Goal: Information Seeking & Learning: Learn about a topic

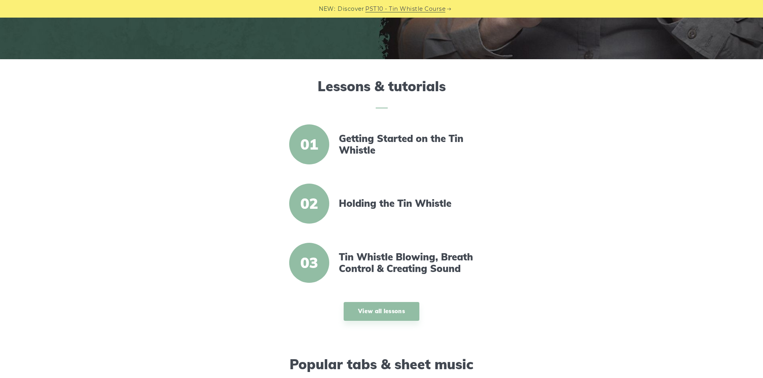
scroll to position [200, 0]
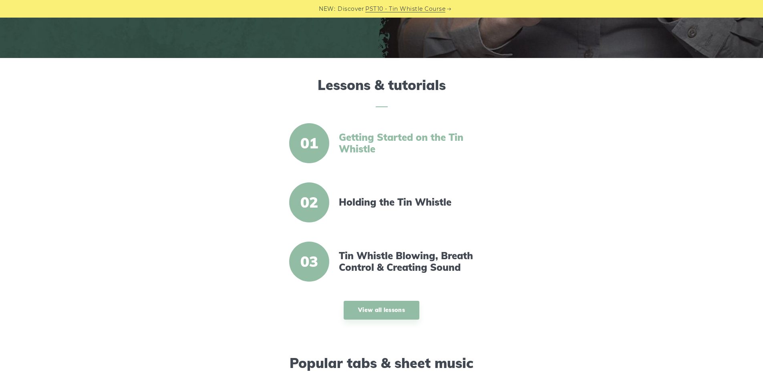
click at [404, 139] on link "Getting Started on the Tin Whistle" at bounding box center [408, 143] width 138 height 23
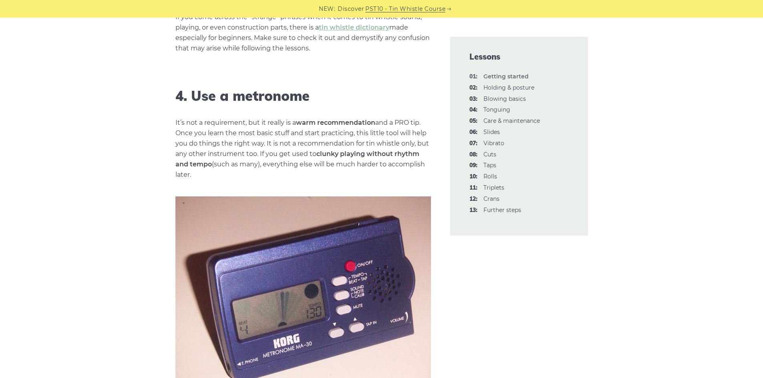
scroll to position [601, 0]
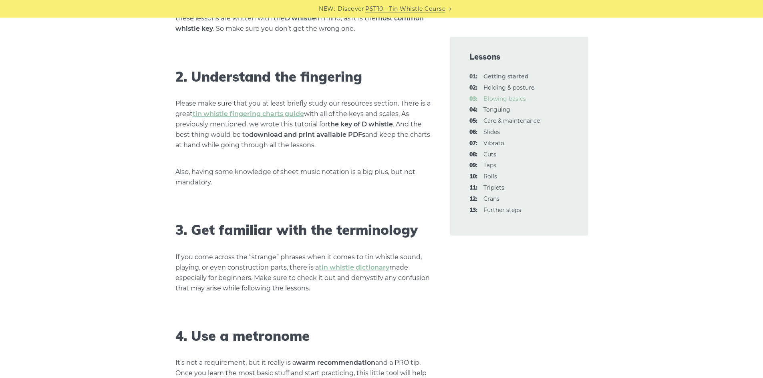
click at [501, 98] on link "03: Blowing basics" at bounding box center [504, 98] width 42 height 7
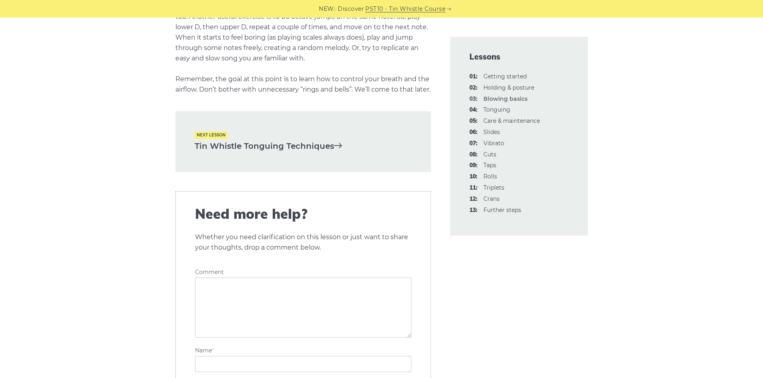
scroll to position [1722, 0]
